Goal: Task Accomplishment & Management: Use online tool/utility

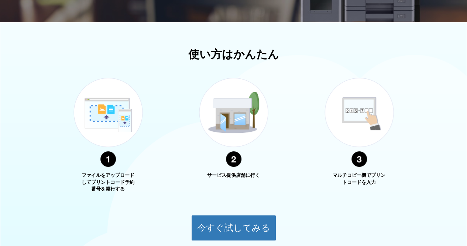
scroll to position [216, 0]
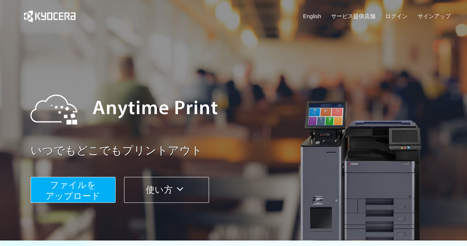
click at [85, 189] on span "ファイルを ​​アップロード" at bounding box center [72, 190] width 55 height 21
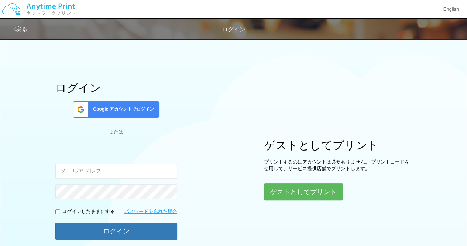
click at [129, 110] on span "Google アカウントでログイン" at bounding box center [122, 109] width 64 height 6
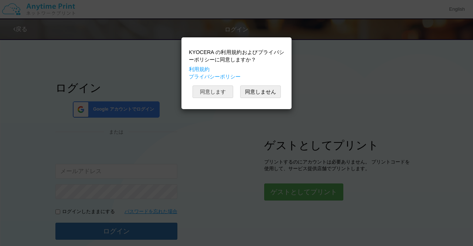
click at [213, 93] on button "同意します" at bounding box center [212, 91] width 41 height 13
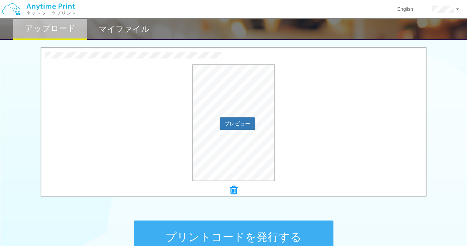
scroll to position [316, 0]
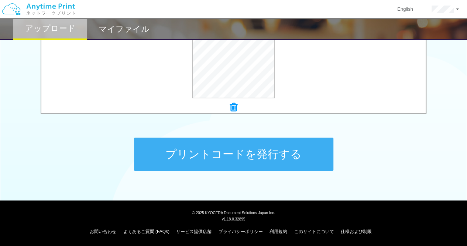
click at [254, 150] on button "プリントコードを発行する" at bounding box center [234, 153] width 200 height 33
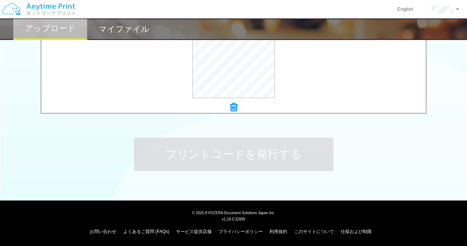
scroll to position [0, 0]
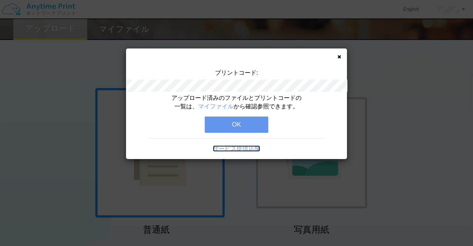
click at [241, 147] on link "サービス提供店舗" at bounding box center [236, 148] width 47 height 6
click at [226, 127] on button "OK" at bounding box center [237, 124] width 64 height 16
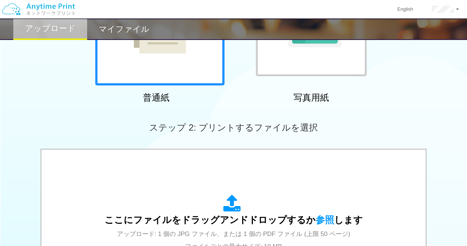
scroll to position [179, 0]
